Goal: Task Accomplishment & Management: Use online tool/utility

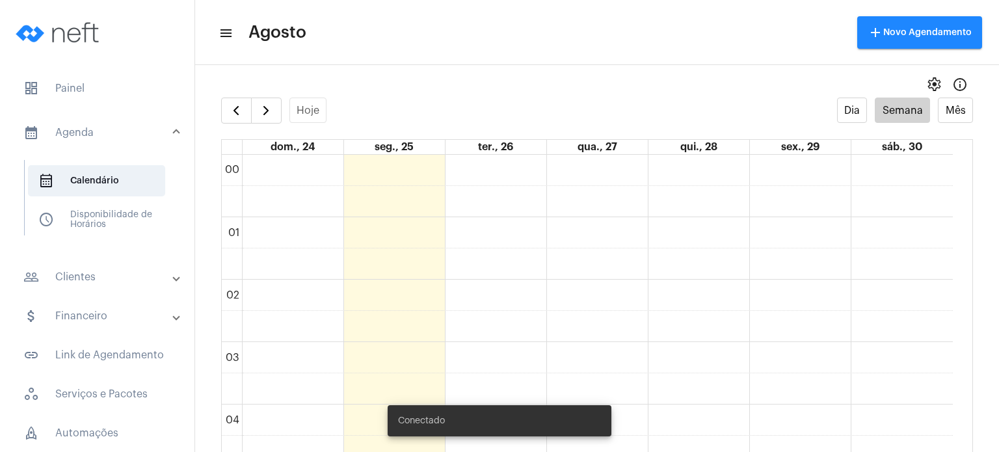
scroll to position [746, 0]
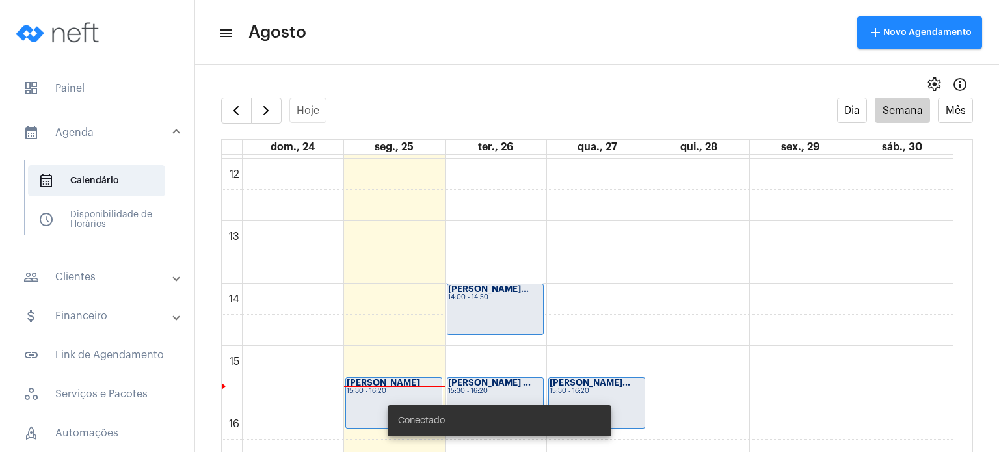
click at [96, 78] on span "dashboard Painel" at bounding box center [97, 88] width 168 height 31
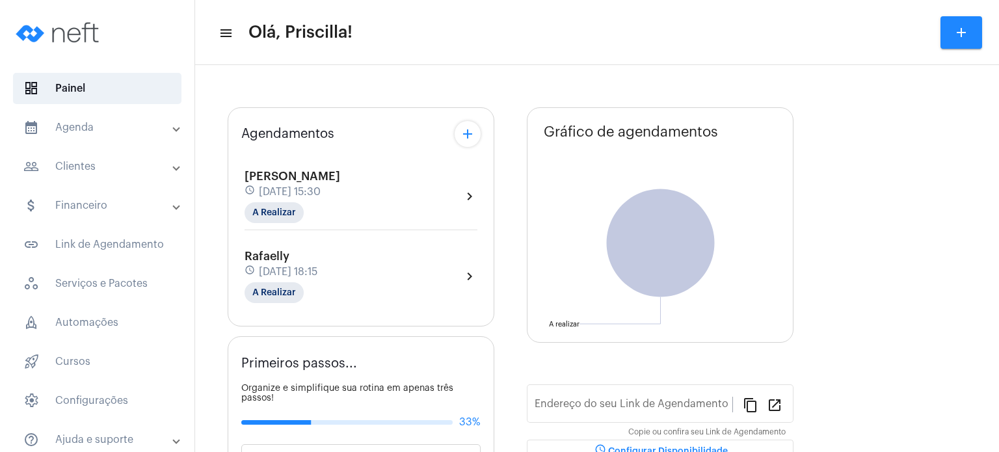
type input "[URL][DOMAIN_NAME]"
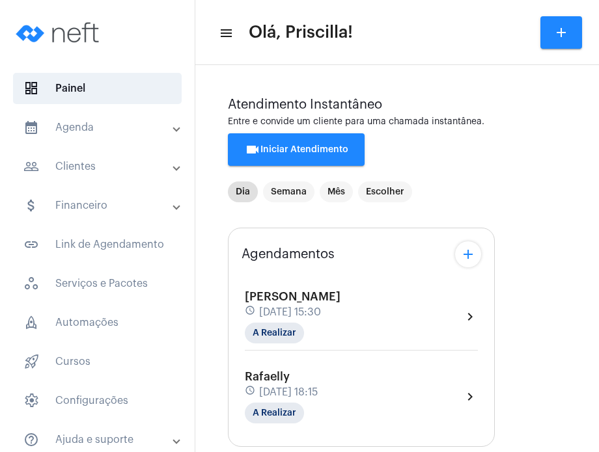
click at [400, 319] on div "Izzi Vitório schedule [DATE] 15:30 A Realizar chevron_right" at bounding box center [361, 316] width 233 height 53
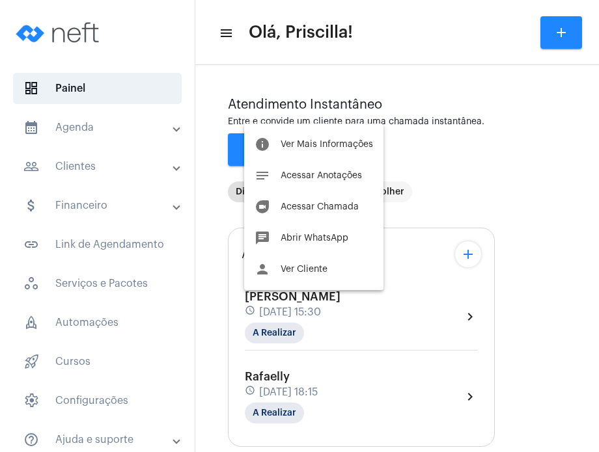
click at [549, 215] on div at bounding box center [299, 226] width 599 height 452
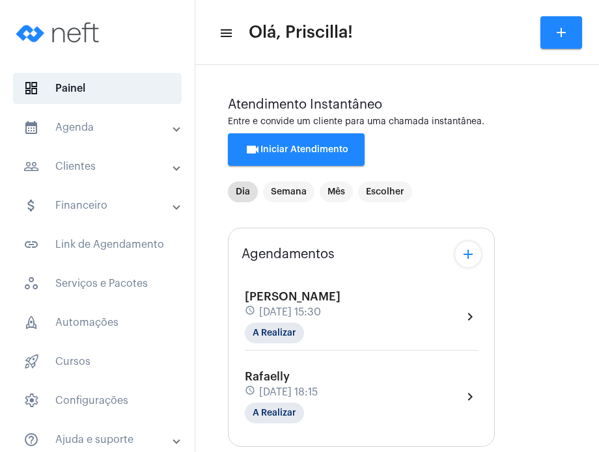
click at [319, 303] on div "Izzi Vitório schedule [DATE] 15:30 A Realizar" at bounding box center [293, 316] width 96 height 53
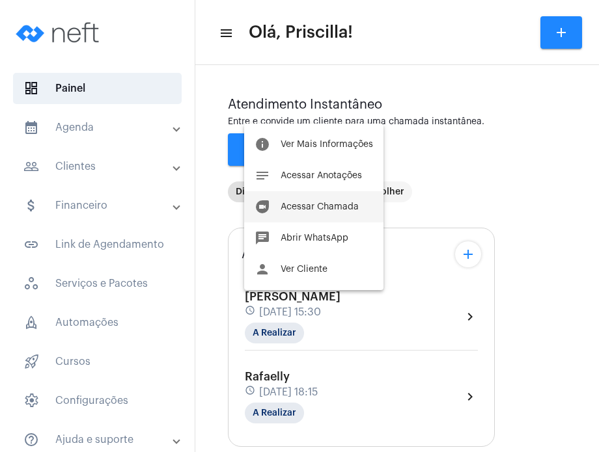
click at [330, 201] on button "duo [PERSON_NAME]" at bounding box center [313, 206] width 139 height 31
